Goal: Task Accomplishment & Management: Manage account settings

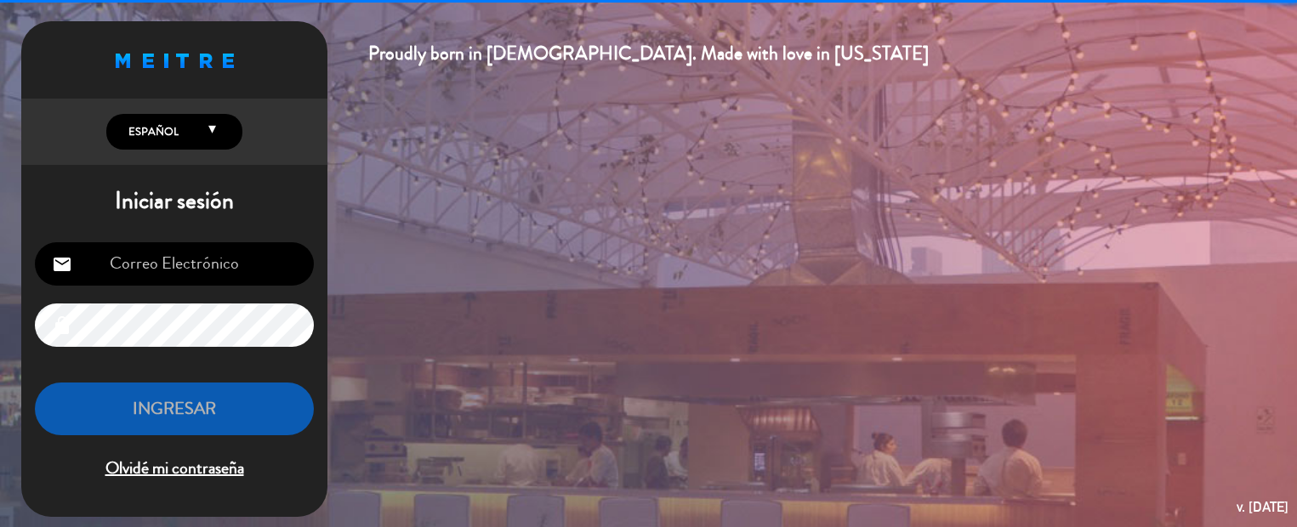
click at [203, 272] on input "email" at bounding box center [174, 263] width 279 height 43
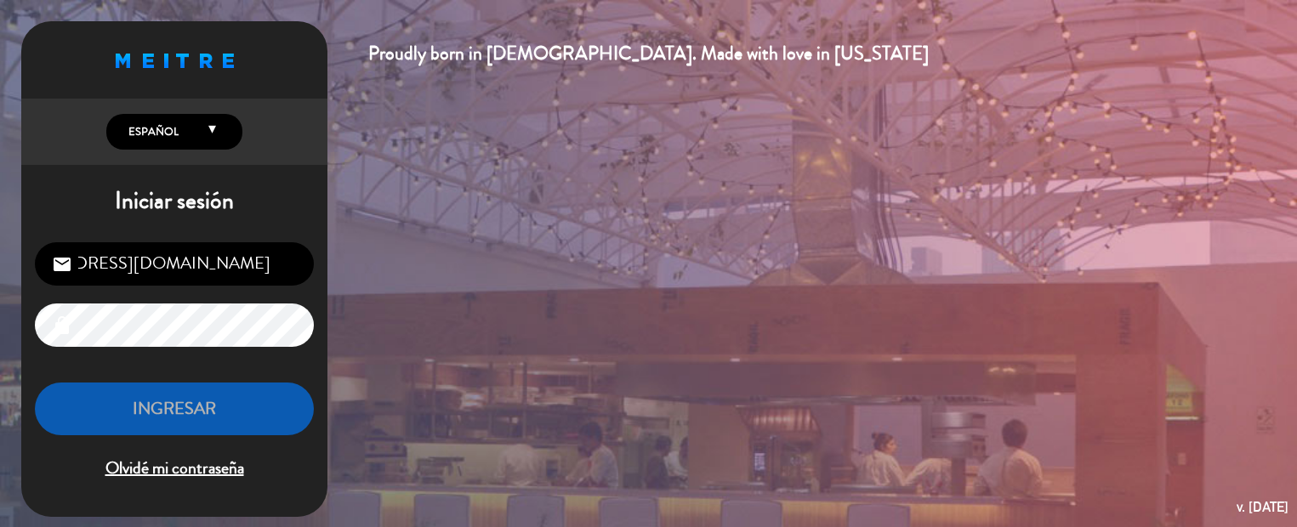
scroll to position [0, 105]
click at [209, 260] on input "[EMAIL_ADDRESS][DOMAIN_NAME]" at bounding box center [174, 263] width 279 height 43
type input "[EMAIL_ADDRESS][DOMAIN_NAME]"
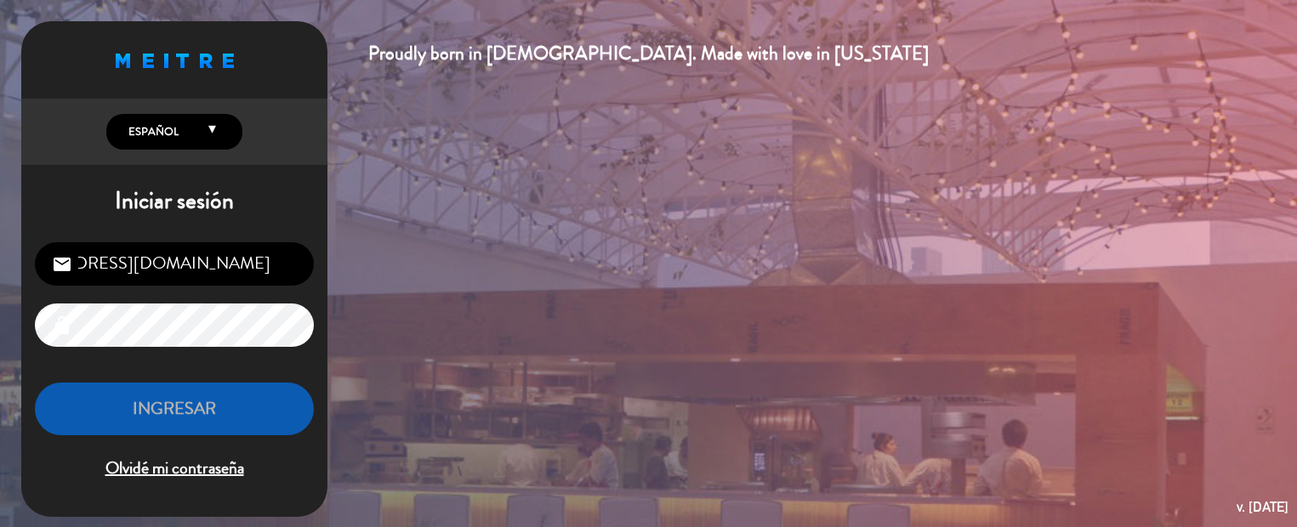
scroll to position [0, 0]
click at [174, 466] on span "Olvidé mi contraseña" at bounding box center [174, 469] width 279 height 28
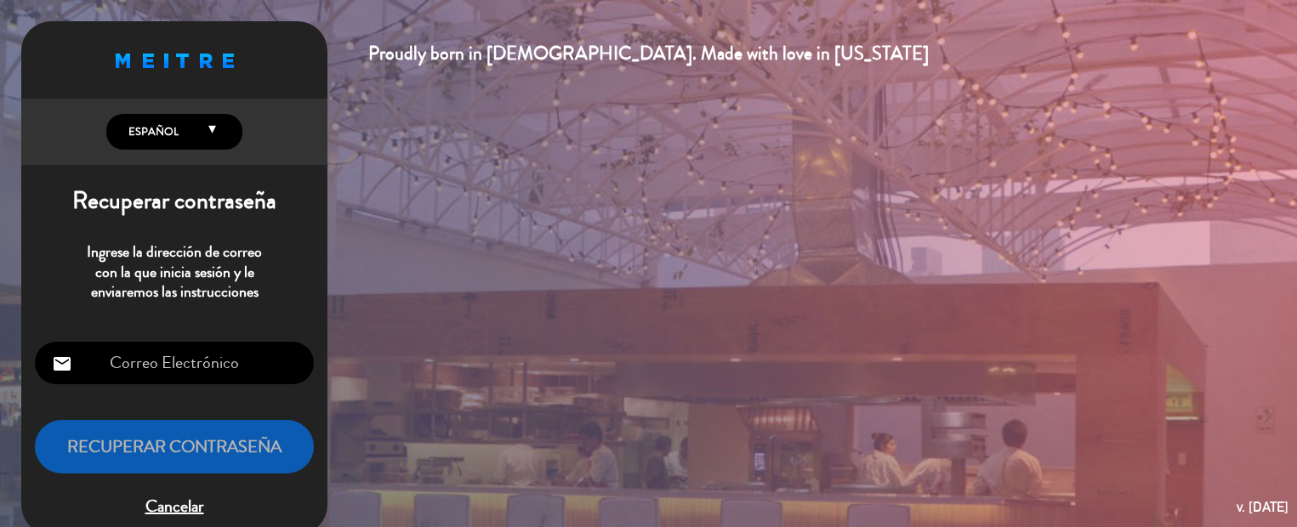
click at [166, 365] on input "email" at bounding box center [174, 363] width 279 height 43
paste input "[EMAIL_ADDRESS][DOMAIN_NAME]"
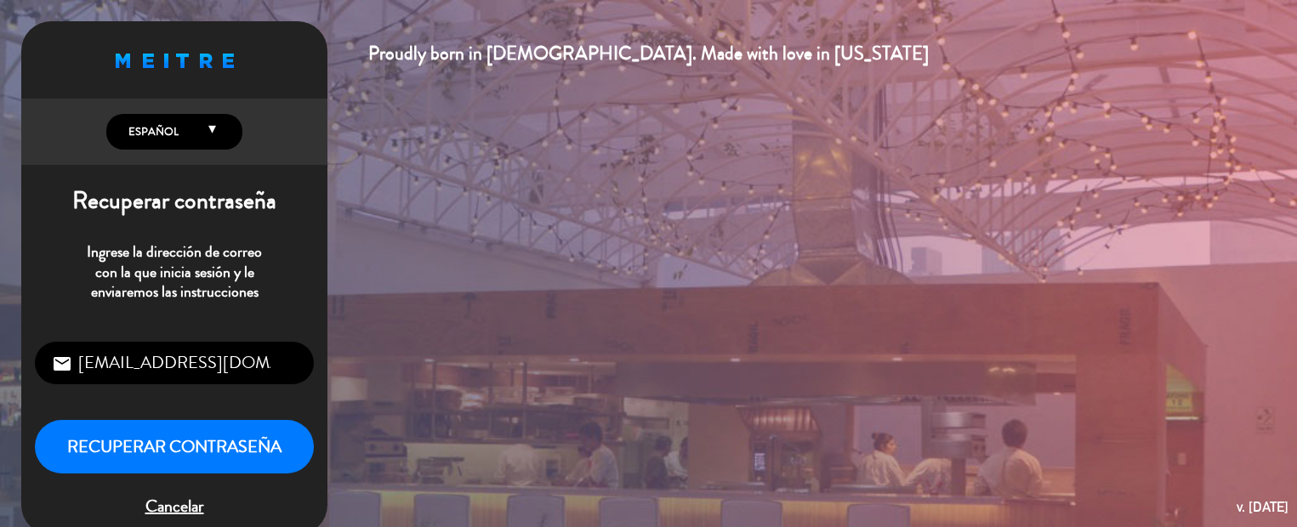
type input "[EMAIL_ADDRESS][DOMAIN_NAME]"
click at [238, 431] on button "Recuperar contraseña" at bounding box center [174, 447] width 279 height 54
